Goal: Task Accomplishment & Management: Complete application form

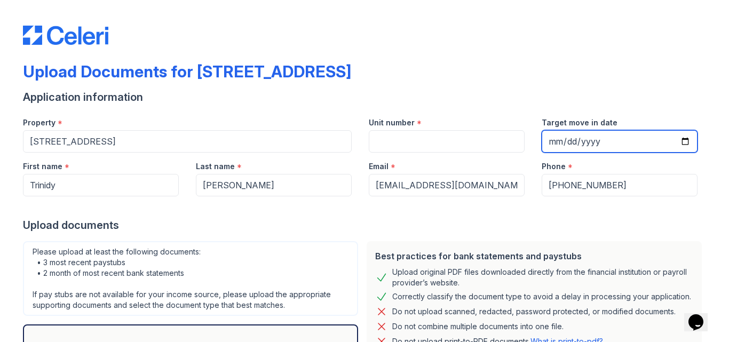
click at [551, 141] on input "Target move in date" at bounding box center [619, 141] width 156 height 22
click at [579, 145] on input "Target move in date" at bounding box center [619, 141] width 156 height 22
type input "0200-10-01"
type input "[DATE]"
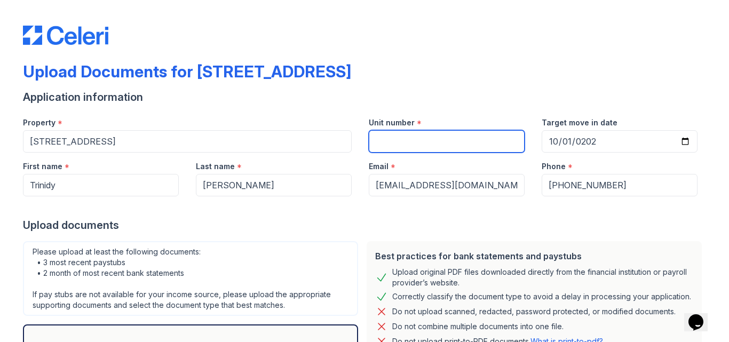
click at [406, 138] on input "Unit number" at bounding box center [447, 141] width 156 height 22
type input "1"
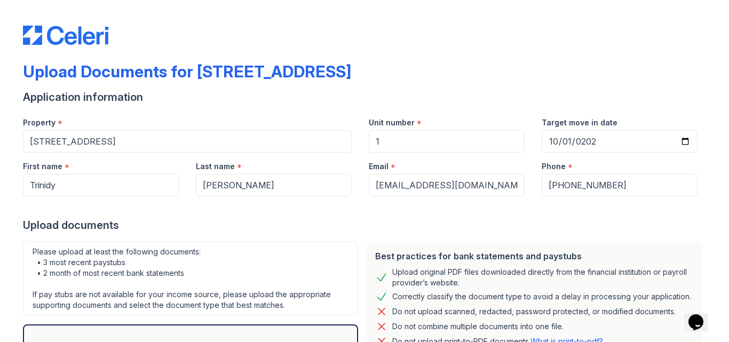
click at [569, 232] on div "Upload documents" at bounding box center [364, 225] width 683 height 15
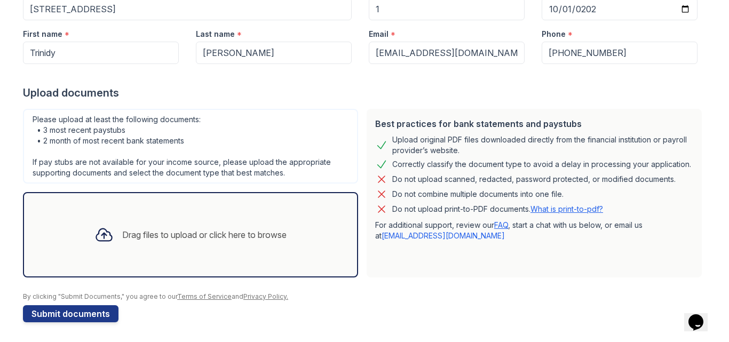
scroll to position [134, 0]
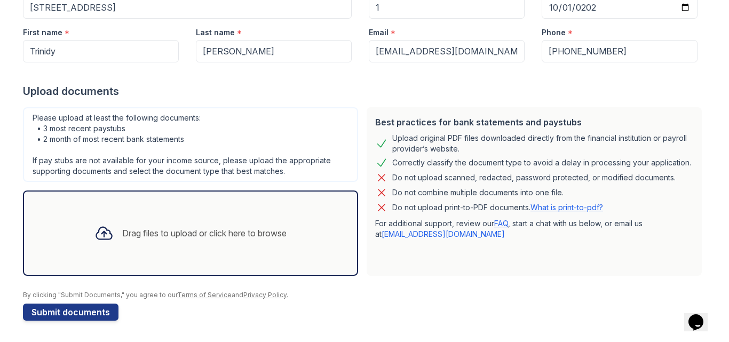
click at [113, 239] on div "Drag files to upload or click here to browse" at bounding box center [190, 233] width 209 height 36
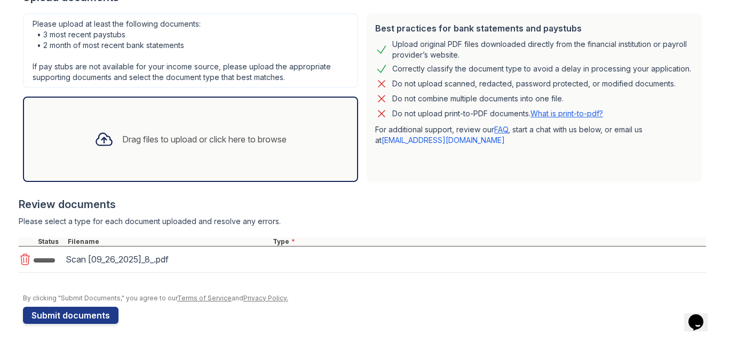
scroll to position [228, 0]
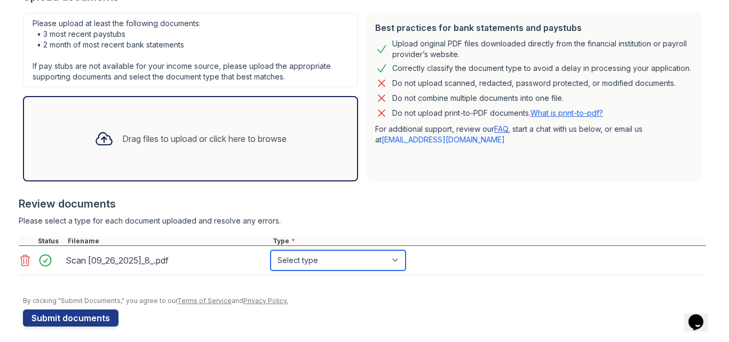
click at [289, 257] on select "Select type Paystub Bank Statement Offer Letter Tax Documents Benefit Award Let…" at bounding box center [337, 260] width 135 height 20
select select "paystub"
click at [270, 250] on select "Select type Paystub Bank Statement Offer Letter Tax Documents Benefit Award Let…" at bounding box center [337, 260] width 135 height 20
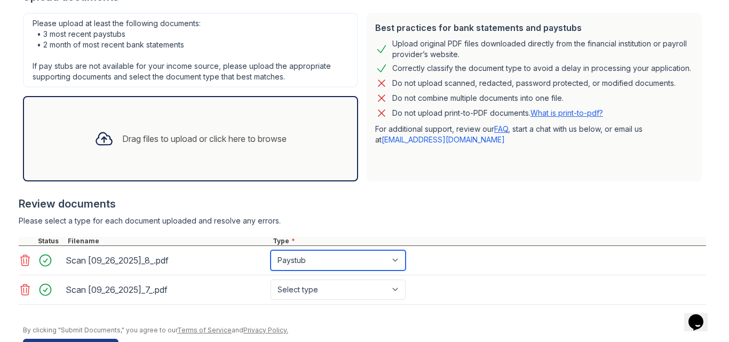
scroll to position [264, 0]
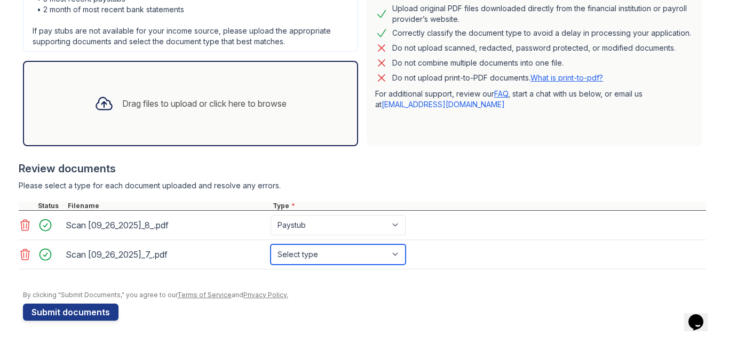
click at [331, 256] on select "Select type Paystub Bank Statement Offer Letter Tax Documents Benefit Award Let…" at bounding box center [337, 254] width 135 height 20
select select "paystub"
click at [270, 244] on select "Select type Paystub Bank Statement Offer Letter Tax Documents Benefit Award Let…" at bounding box center [337, 254] width 135 height 20
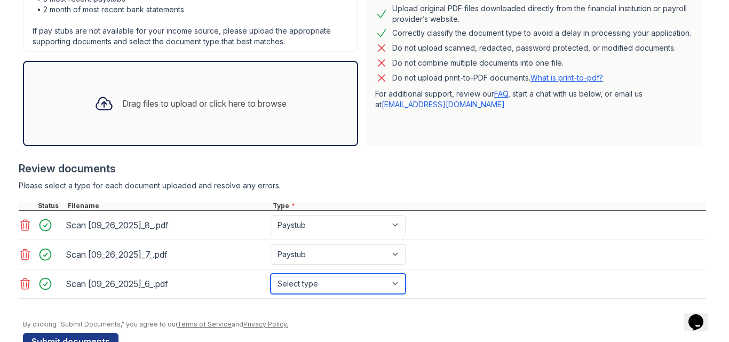
click at [300, 287] on select "Select type Paystub Bank Statement Offer Letter Tax Documents Benefit Award Let…" at bounding box center [337, 284] width 135 height 20
select select "paystub"
click at [270, 274] on select "Select type Paystub Bank Statement Offer Letter Tax Documents Benefit Award Let…" at bounding box center [337, 284] width 135 height 20
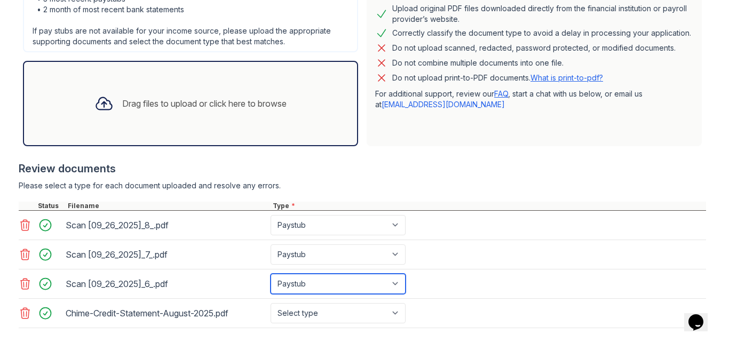
scroll to position [322, 0]
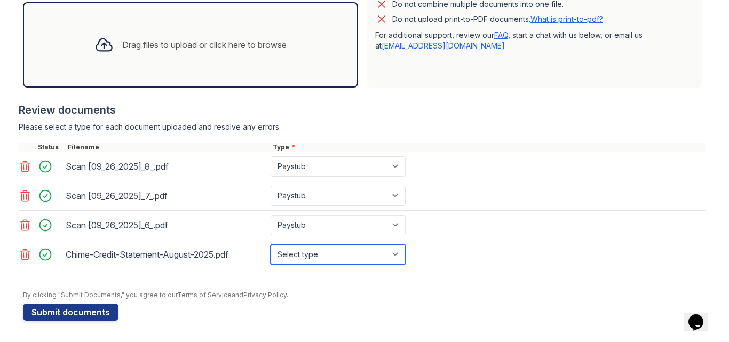
click at [308, 259] on select "Select type Paystub Bank Statement Offer Letter Tax Documents Benefit Award Let…" at bounding box center [337, 254] width 135 height 20
select select "bank_statement"
click at [270, 244] on select "Select type Paystub Bank Statement Offer Letter Tax Documents Benefit Award Let…" at bounding box center [337, 254] width 135 height 20
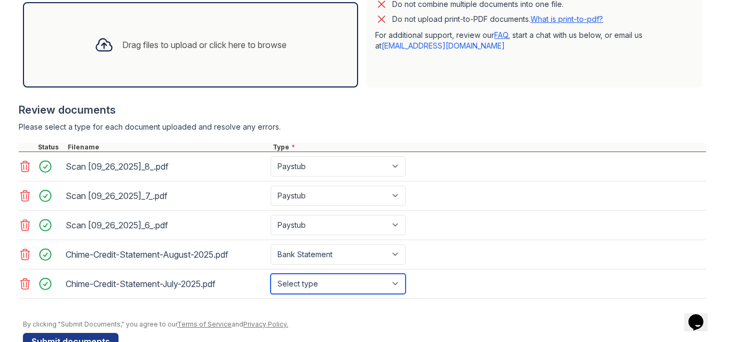
click at [282, 284] on select "Select type Paystub Bank Statement Offer Letter Tax Documents Benefit Award Let…" at bounding box center [337, 284] width 135 height 20
select select "bank_statement"
click at [270, 274] on select "Select type Paystub Bank Statement Offer Letter Tax Documents Benefit Award Let…" at bounding box center [337, 284] width 135 height 20
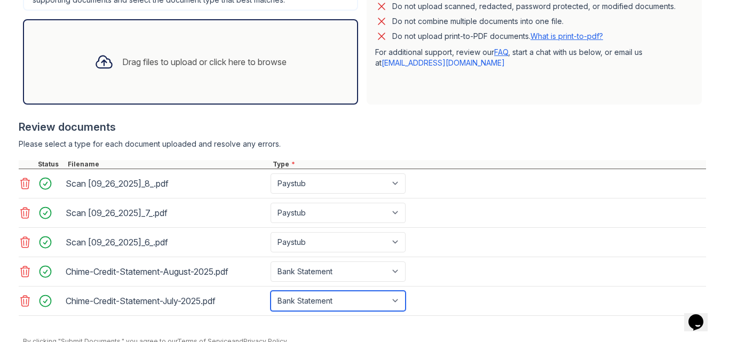
scroll to position [310, 0]
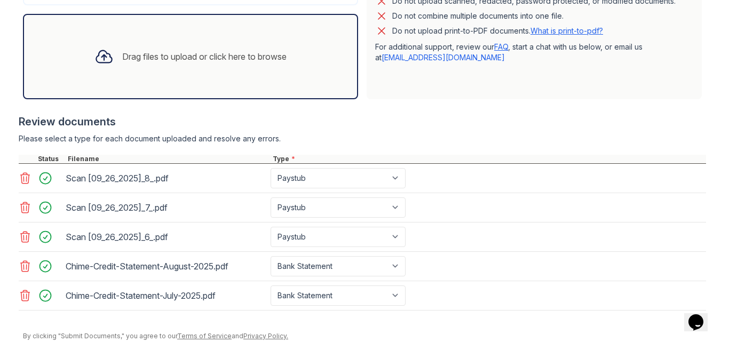
click at [547, 107] on div at bounding box center [362, 108] width 687 height 11
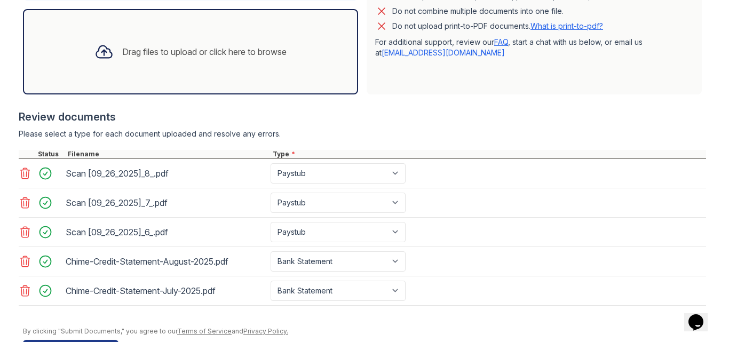
scroll to position [352, 0]
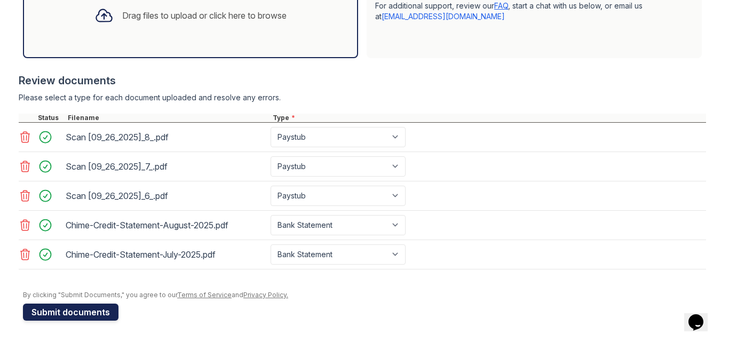
click at [77, 316] on button "Submit documents" at bounding box center [70, 312] width 95 height 17
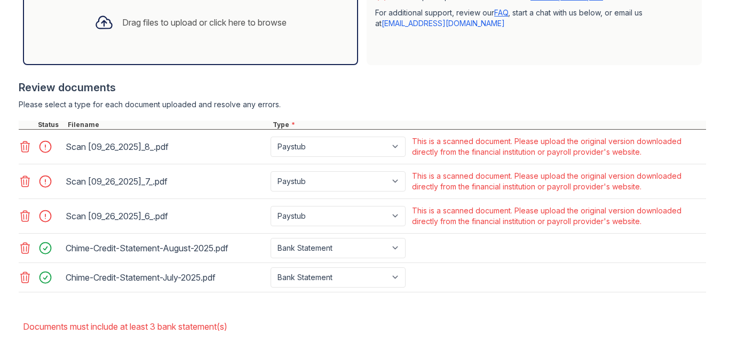
scroll to position [373, 0]
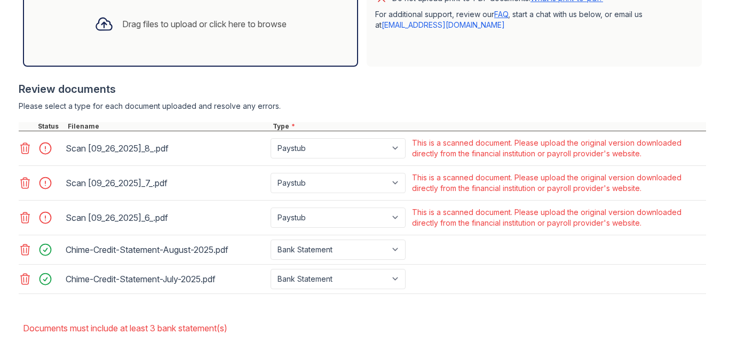
click at [20, 219] on icon at bounding box center [25, 217] width 13 height 13
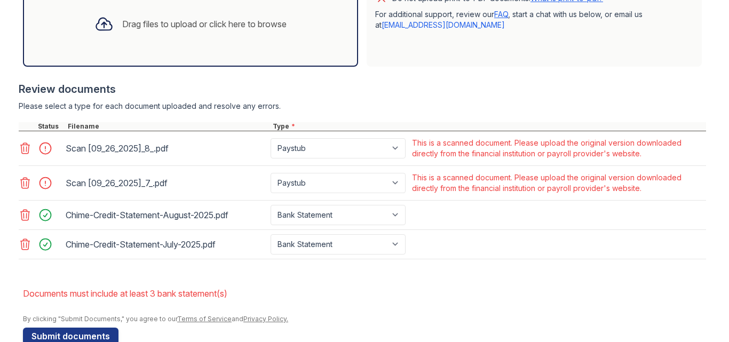
click at [21, 178] on icon at bounding box center [25, 183] width 9 height 11
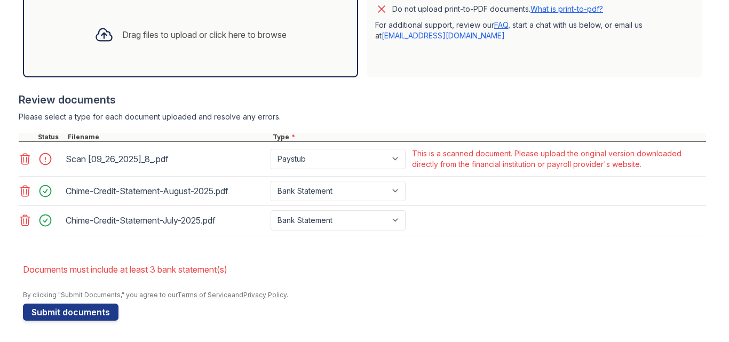
scroll to position [362, 0]
click at [19, 156] on icon at bounding box center [25, 159] width 13 height 13
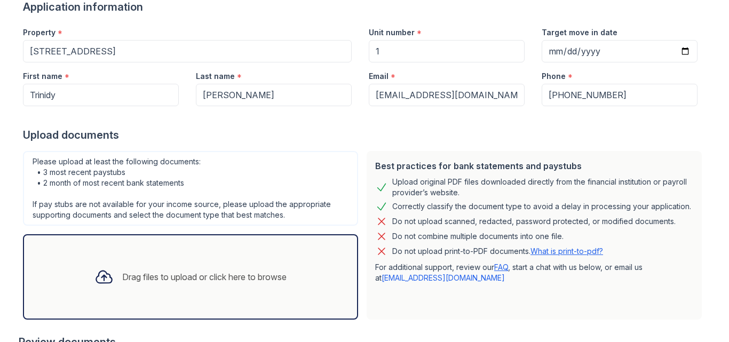
scroll to position [118, 0]
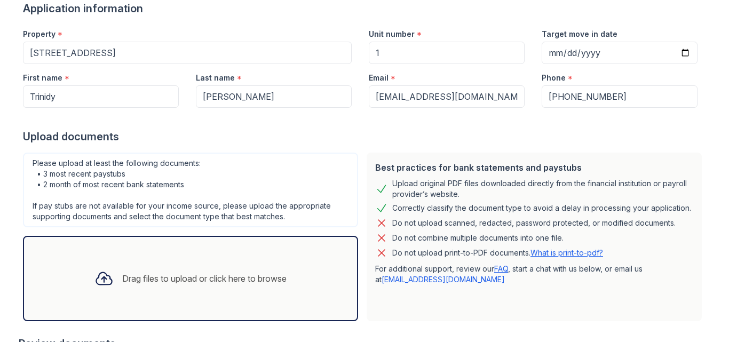
click at [122, 283] on div "Drag files to upload or click here to browse" at bounding box center [204, 278] width 164 height 13
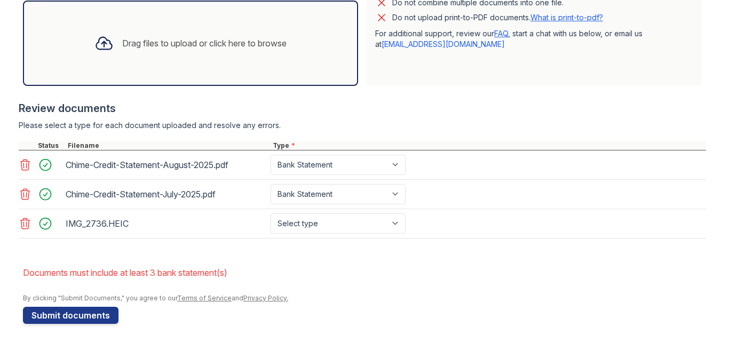
scroll to position [357, 0]
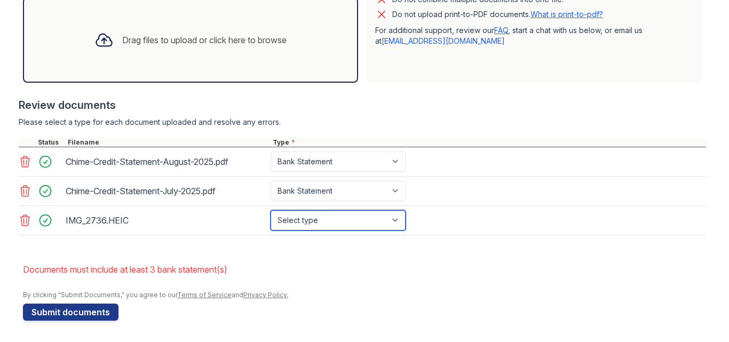
click at [362, 218] on select "Select type Paystub Bank Statement Offer Letter Tax Documents Benefit Award Let…" at bounding box center [337, 220] width 135 height 20
select select "paystub"
click at [270, 210] on select "Select type Paystub Bank Statement Offer Letter Tax Documents Benefit Award Let…" at bounding box center [337, 220] width 135 height 20
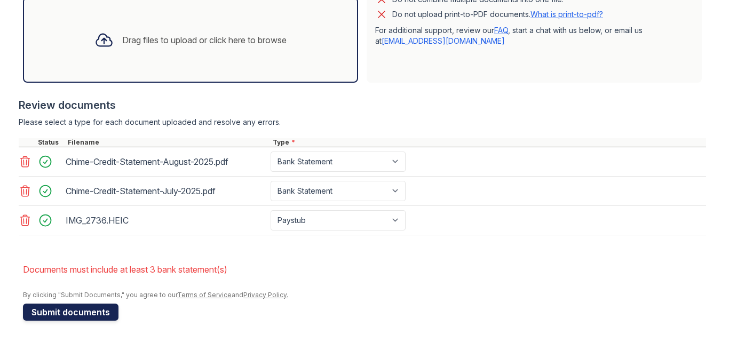
click at [51, 313] on button "Submit documents" at bounding box center [70, 312] width 95 height 17
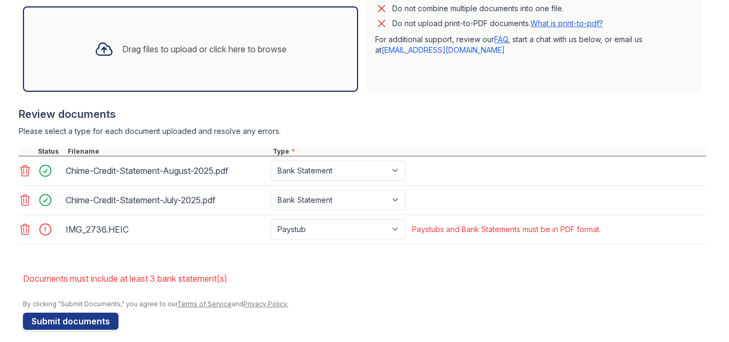
scroll to position [350, 0]
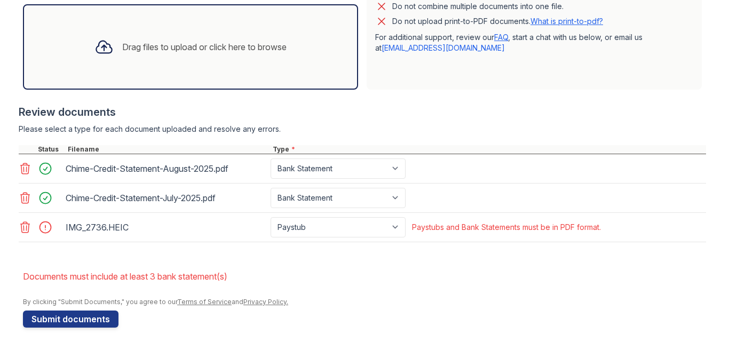
click at [20, 226] on icon at bounding box center [25, 227] width 13 height 13
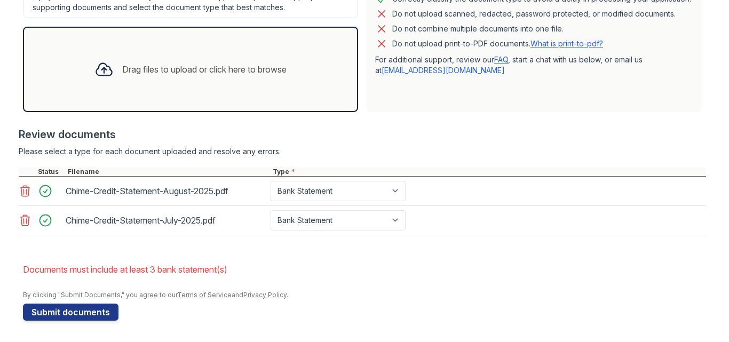
click at [509, 177] on div "Chime-Credit-Statement-August-2025.pdf Paystub Bank Statement Offer Letter Tax …" at bounding box center [362, 191] width 687 height 29
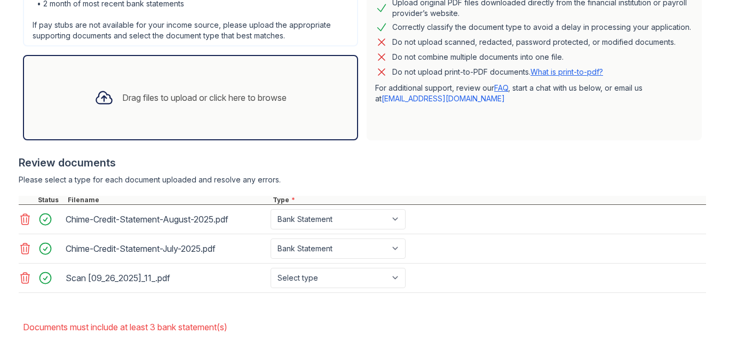
scroll to position [357, 0]
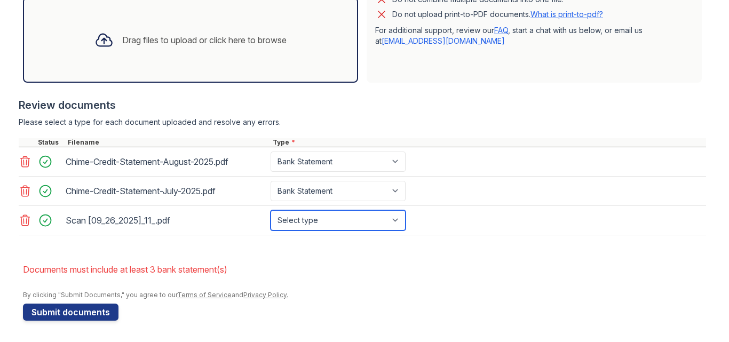
click at [290, 220] on select "Select type Paystub Bank Statement Offer Letter Tax Documents Benefit Award Let…" at bounding box center [337, 220] width 135 height 20
select select "paystub"
click at [270, 210] on select "Select type Paystub Bank Statement Offer Letter Tax Documents Benefit Award Let…" at bounding box center [337, 220] width 135 height 20
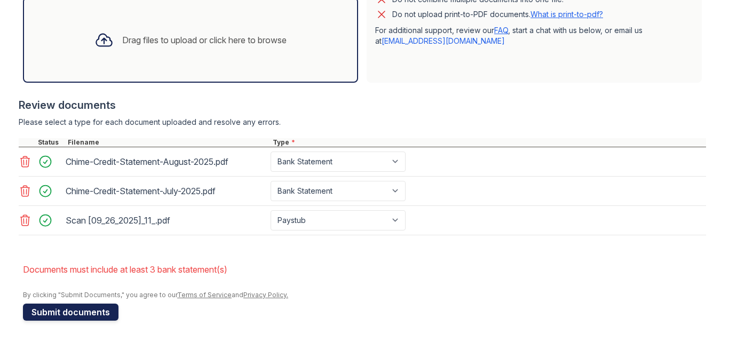
click at [47, 309] on button "Submit documents" at bounding box center [70, 312] width 95 height 17
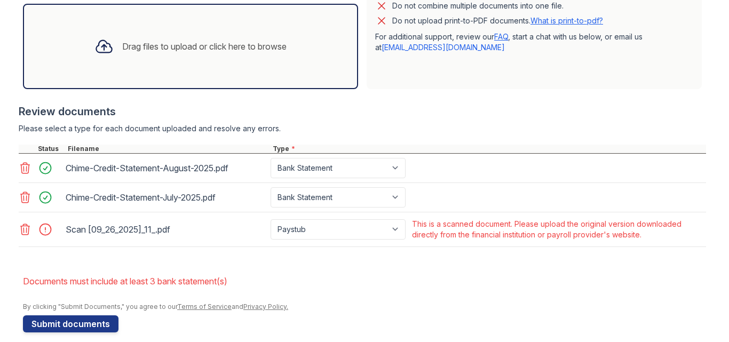
scroll to position [362, 0]
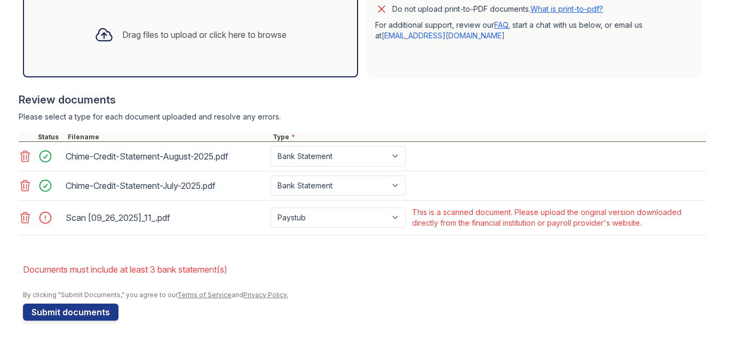
click at [20, 217] on icon at bounding box center [25, 217] width 13 height 13
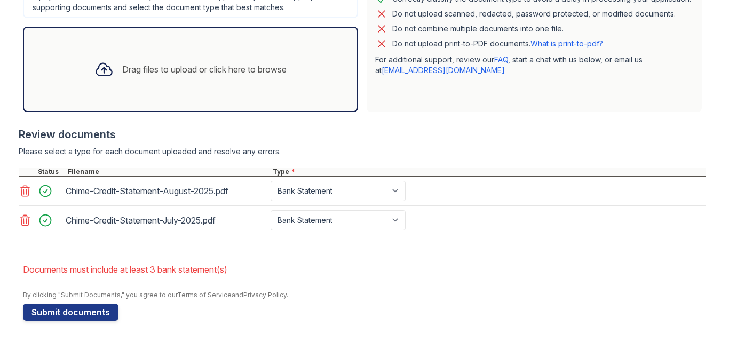
scroll to position [328, 0]
click at [56, 314] on button "Submit documents" at bounding box center [70, 312] width 95 height 17
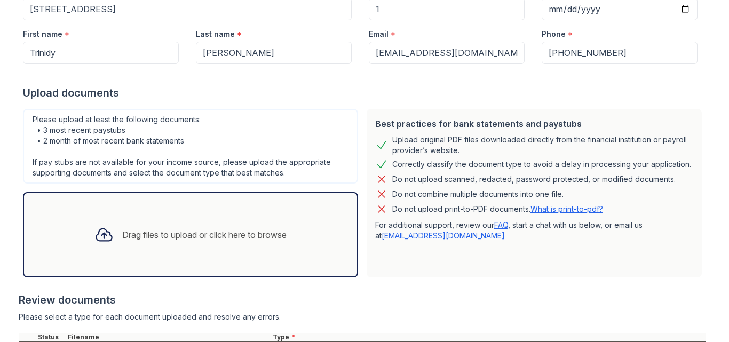
scroll to position [164, 0]
